Goal: Check status: Check status

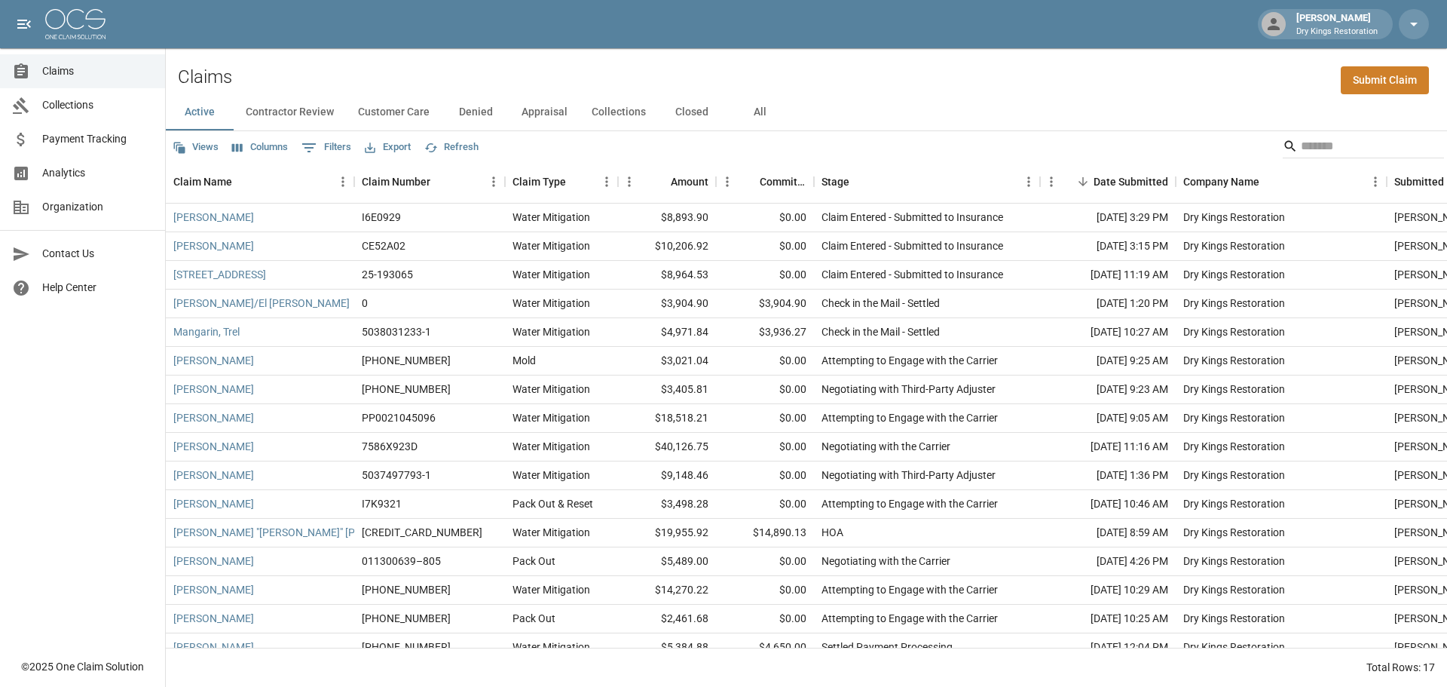
click at [51, 176] on span "Analytics" at bounding box center [97, 173] width 111 height 16
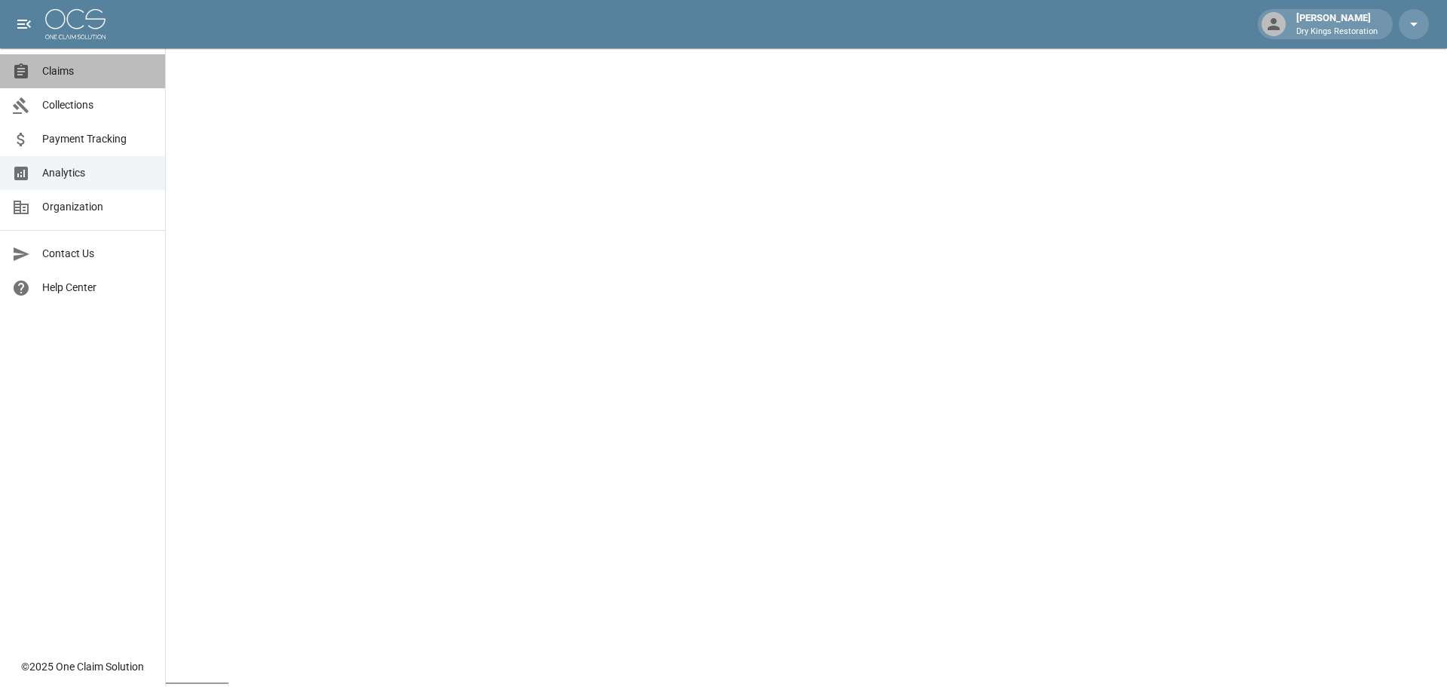
click at [64, 80] on link "Claims" at bounding box center [82, 71] width 165 height 34
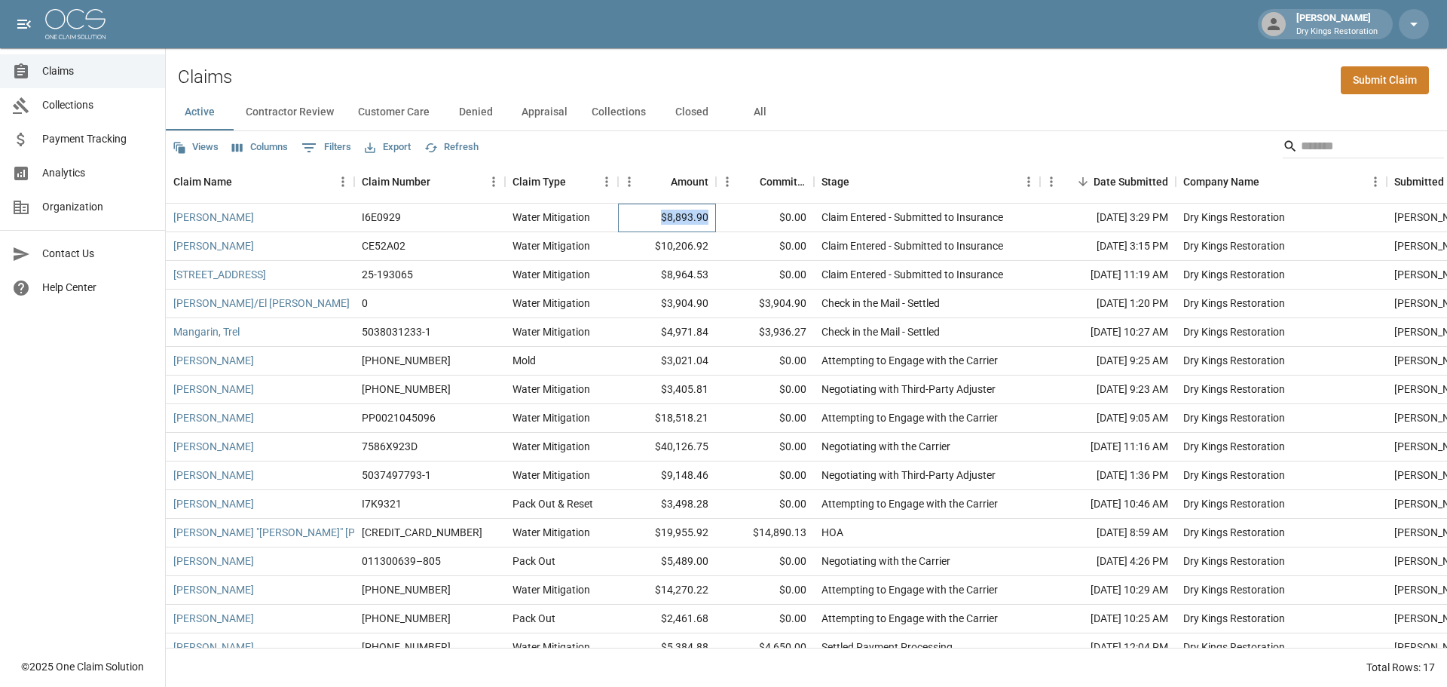
drag, startPoint x: 712, startPoint y: 219, endPoint x: 666, endPoint y: 221, distance: 46.0
click at [666, 221] on div "$8,893.90" at bounding box center [667, 217] width 98 height 29
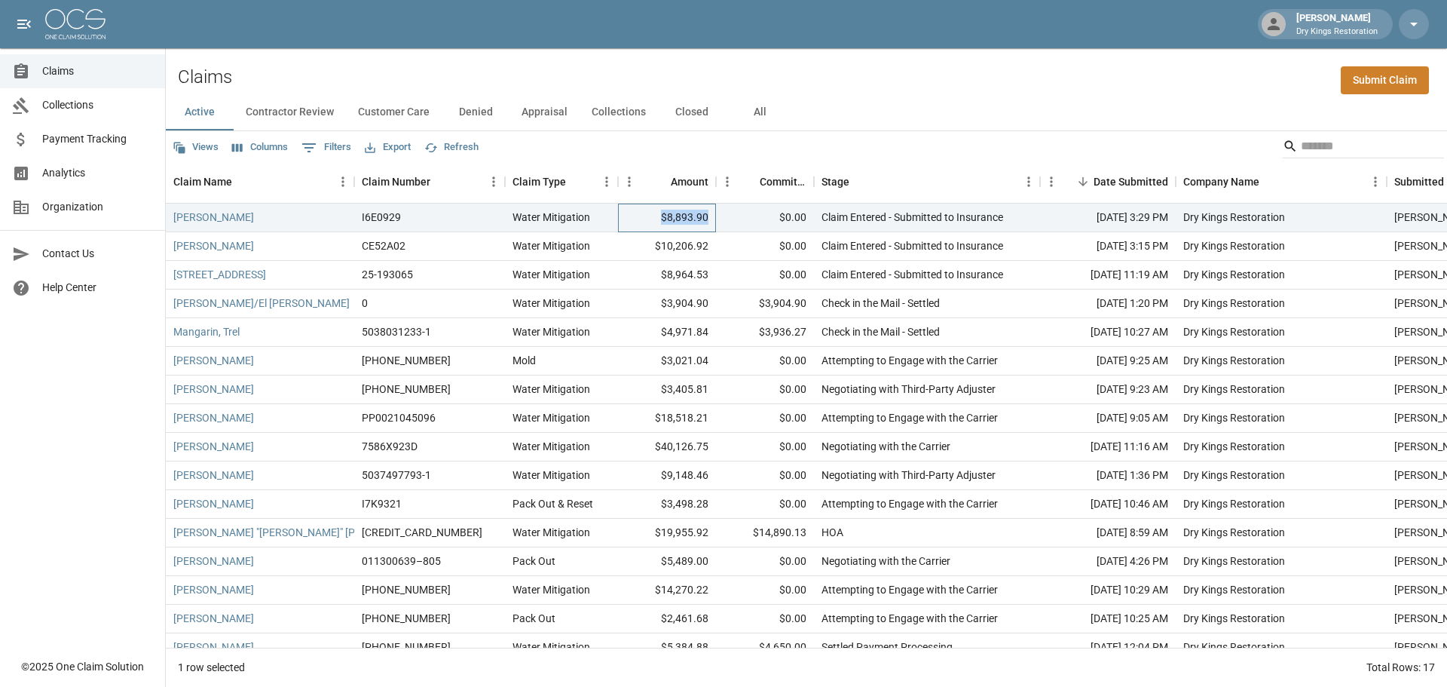
drag, startPoint x: 666, startPoint y: 221, endPoint x: 709, endPoint y: 220, distance: 43.0
click at [709, 220] on div "$8,893.90" at bounding box center [667, 217] width 98 height 29
drag, startPoint x: 708, startPoint y: 217, endPoint x: 648, endPoint y: 219, distance: 60.3
click at [648, 219] on div "$8,893.90" at bounding box center [667, 217] width 98 height 29
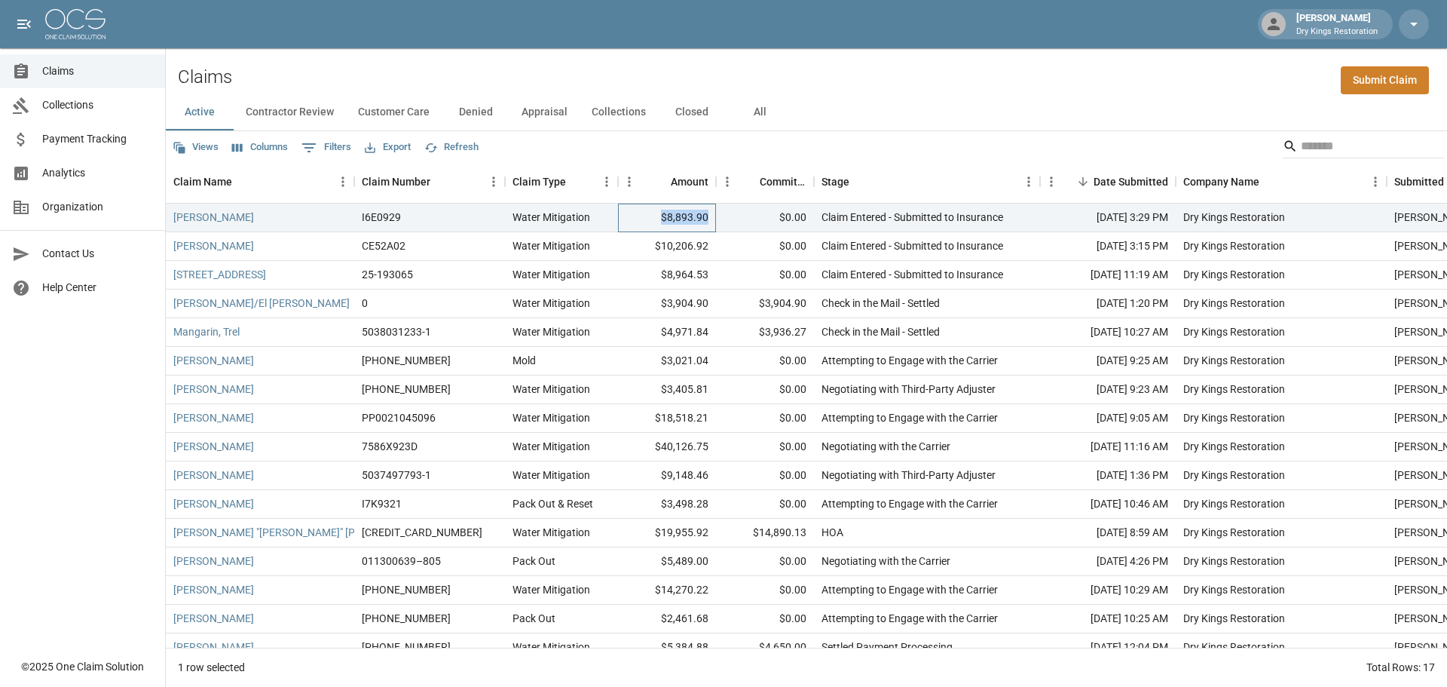
click at [648, 219] on div "$8,893.90" at bounding box center [667, 217] width 98 height 29
drag, startPoint x: 676, startPoint y: 216, endPoint x: 723, endPoint y: 221, distance: 46.9
click at [723, 221] on div "[PERSON_NAME] I6E0929 Water Mitigation $8,893.90 $0.00 Claim Entered - Submitte…" at bounding box center [870, 217] width 1409 height 29
click at [708, 220] on div "$8,893.90" at bounding box center [667, 217] width 98 height 29
drag, startPoint x: 708, startPoint y: 220, endPoint x: 673, endPoint y: 220, distance: 35.4
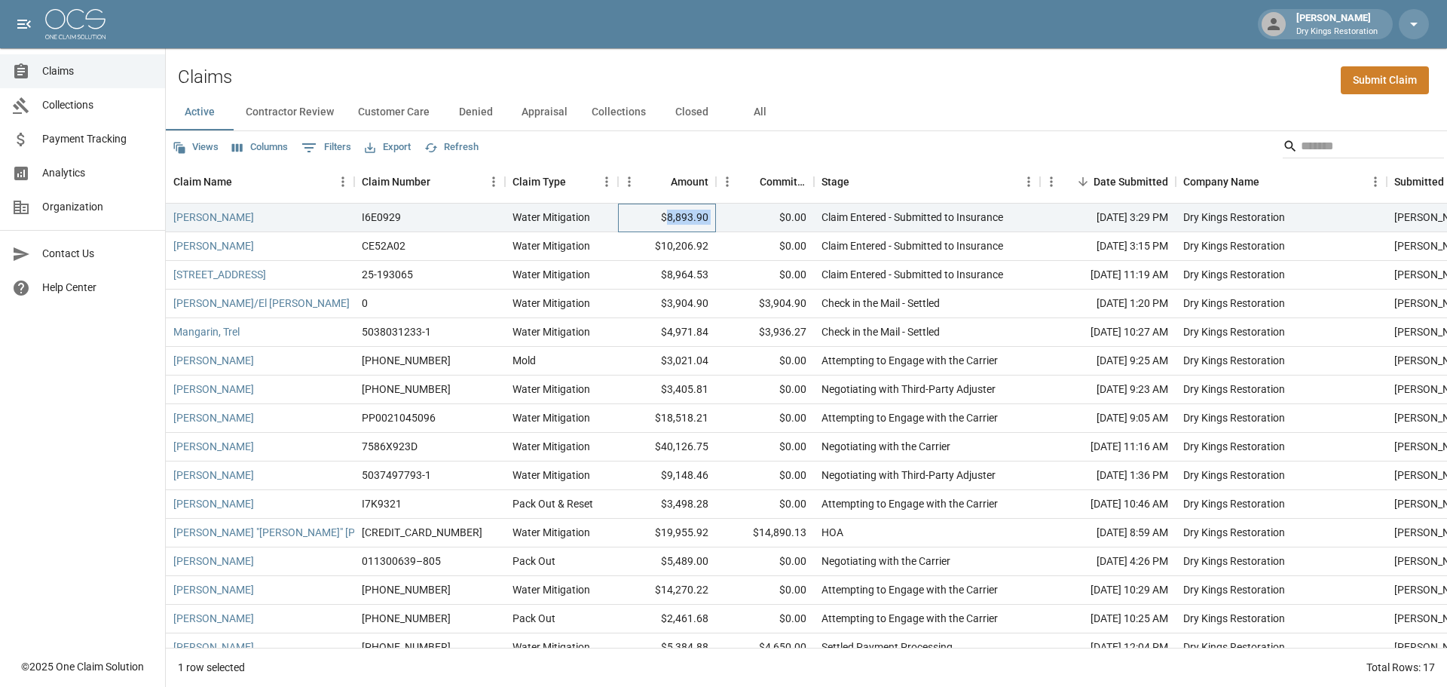
click at [673, 220] on div "$8,893.90" at bounding box center [667, 217] width 98 height 29
click at [667, 220] on div "$8,893.90" at bounding box center [667, 217] width 98 height 29
drag, startPoint x: 666, startPoint y: 220, endPoint x: 708, endPoint y: 222, distance: 42.2
click at [708, 222] on div "$8,893.90" at bounding box center [667, 217] width 98 height 29
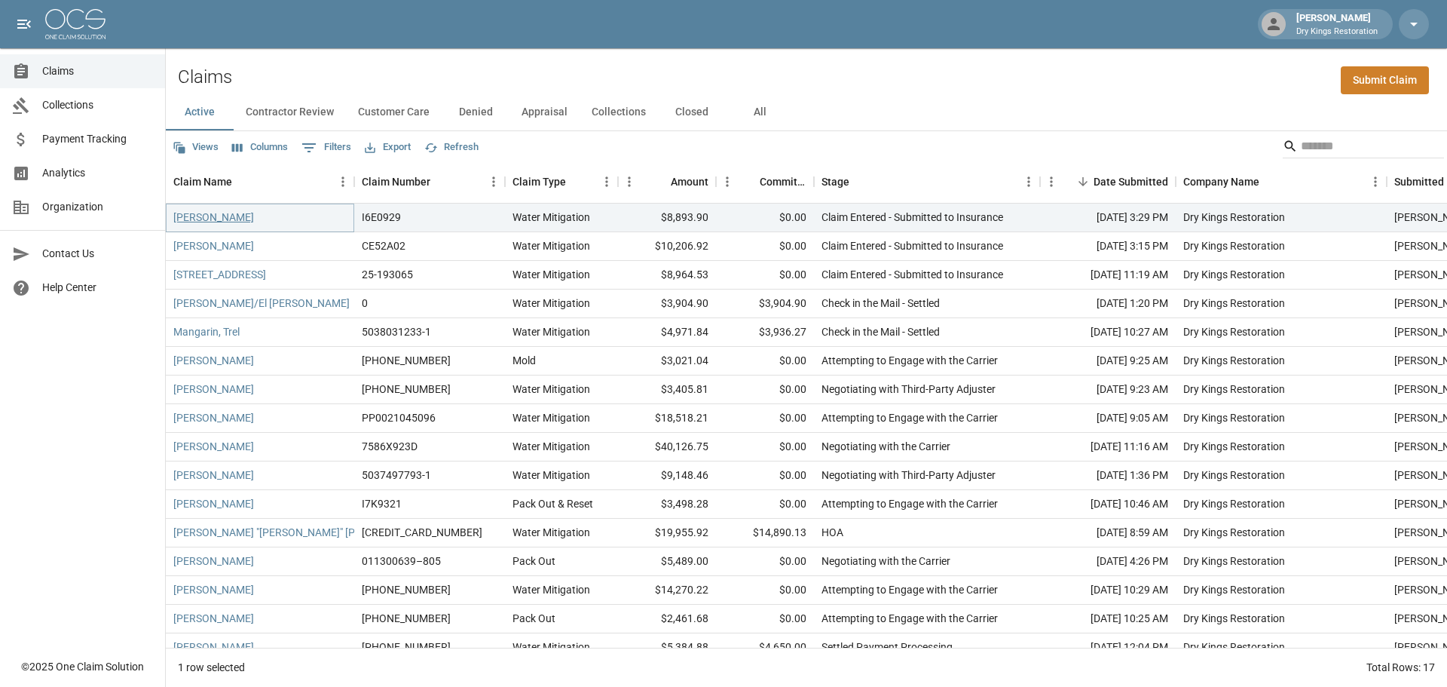
click at [196, 215] on link "[PERSON_NAME]" at bounding box center [213, 217] width 81 height 15
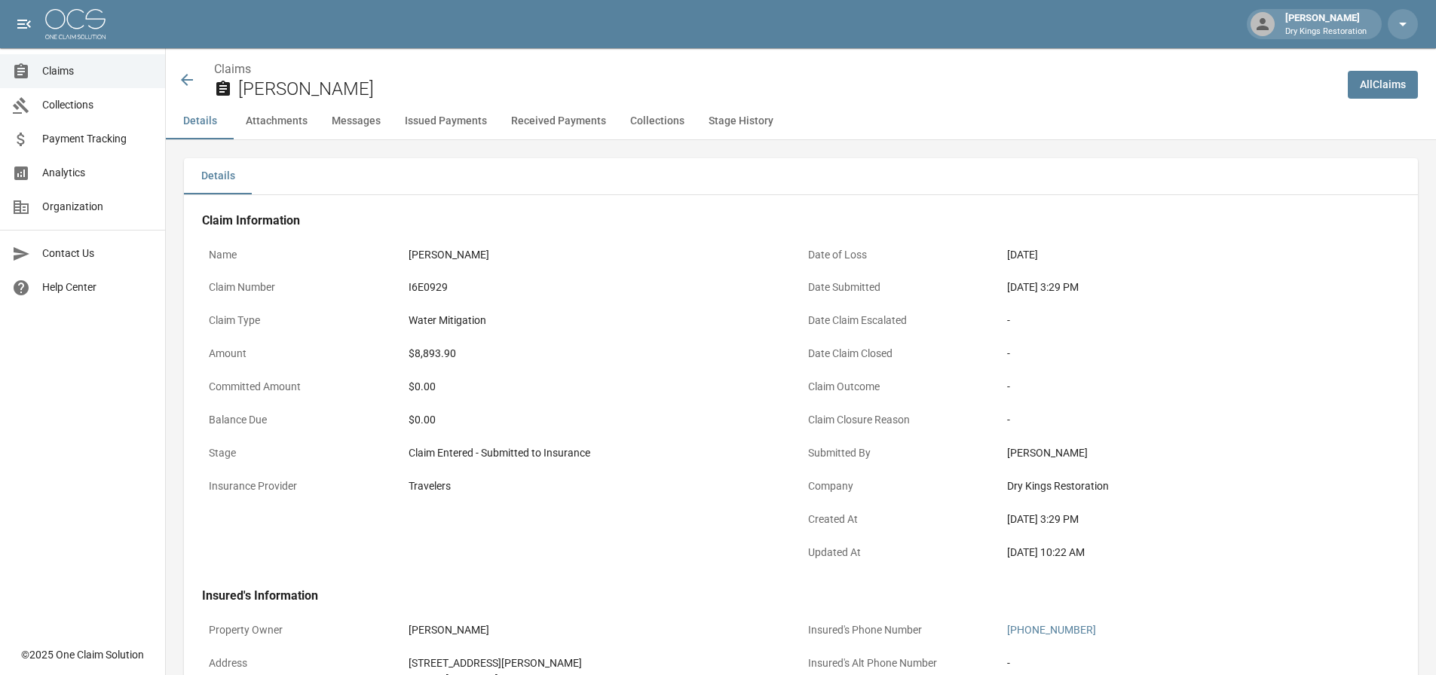
click at [190, 79] on icon at bounding box center [187, 80] width 18 height 18
